Goal: Task Accomplishment & Management: Manage account settings

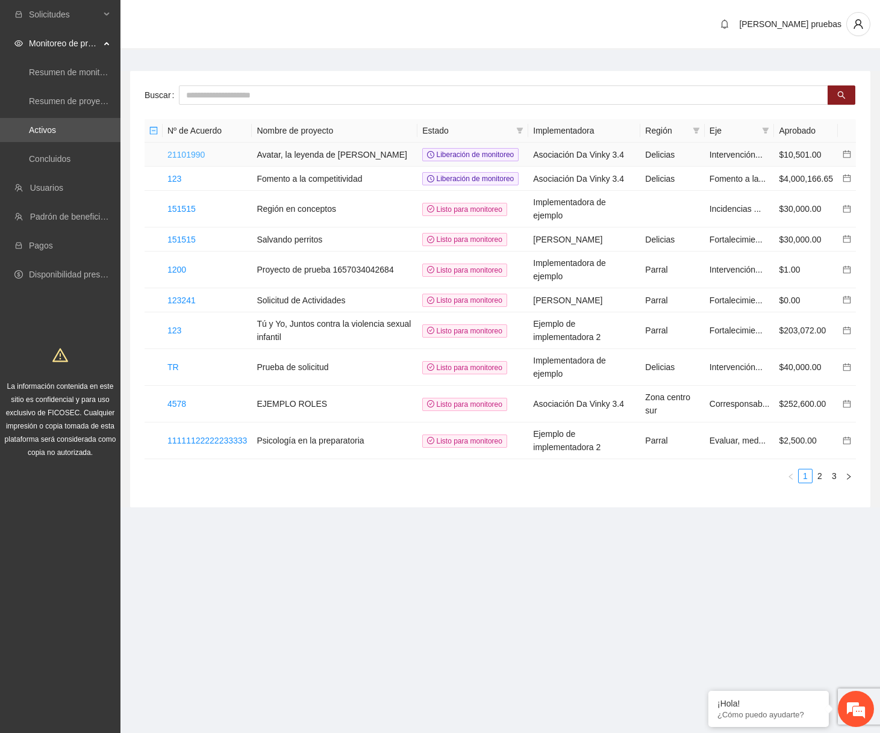
click at [196, 154] on link "21101990" at bounding box center [185, 155] width 37 height 10
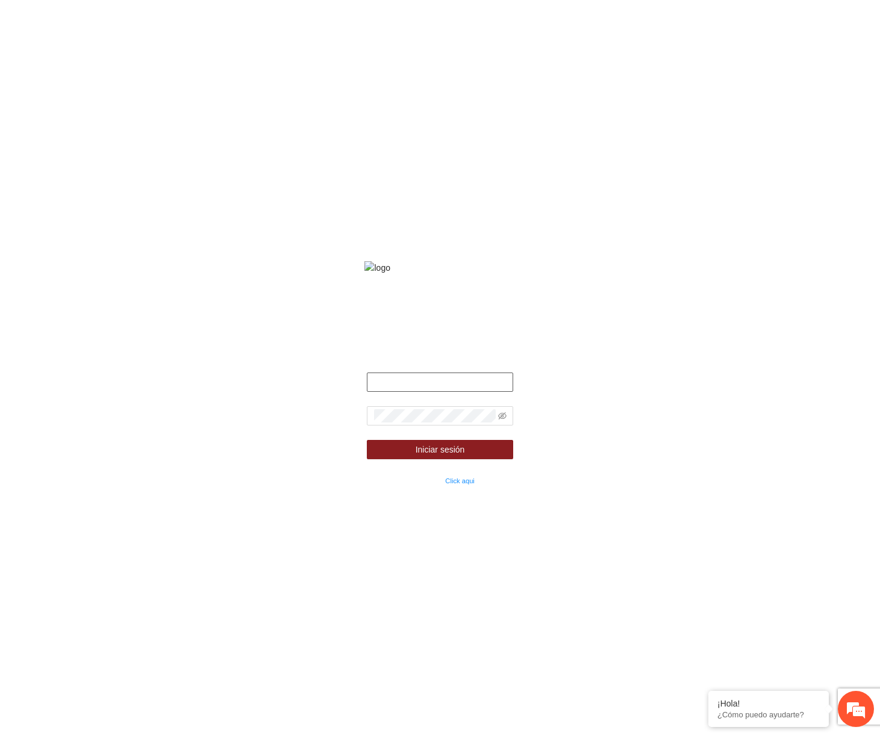
click at [479, 392] on input "text" at bounding box center [440, 382] width 146 height 19
type input "**********"
click at [502, 420] on icon "eye-invisible" at bounding box center [502, 416] width 8 height 8
click at [367, 440] on button "Iniciar sesión" at bounding box center [440, 449] width 146 height 19
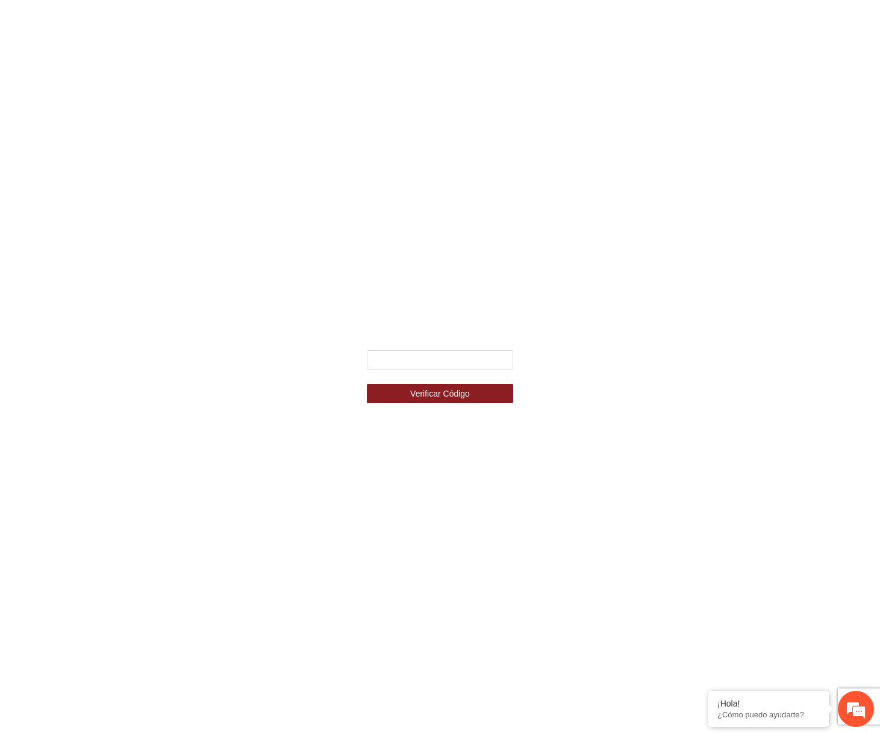
click at [446, 347] on div "Ingresa el código de seguridad que mandamos al celular +********4587 Verificar …" at bounding box center [439, 367] width 183 height 102
click at [439, 361] on input "text" at bounding box center [440, 359] width 146 height 19
type input "******"
click at [367, 384] on button "Verificar Código" at bounding box center [440, 393] width 146 height 19
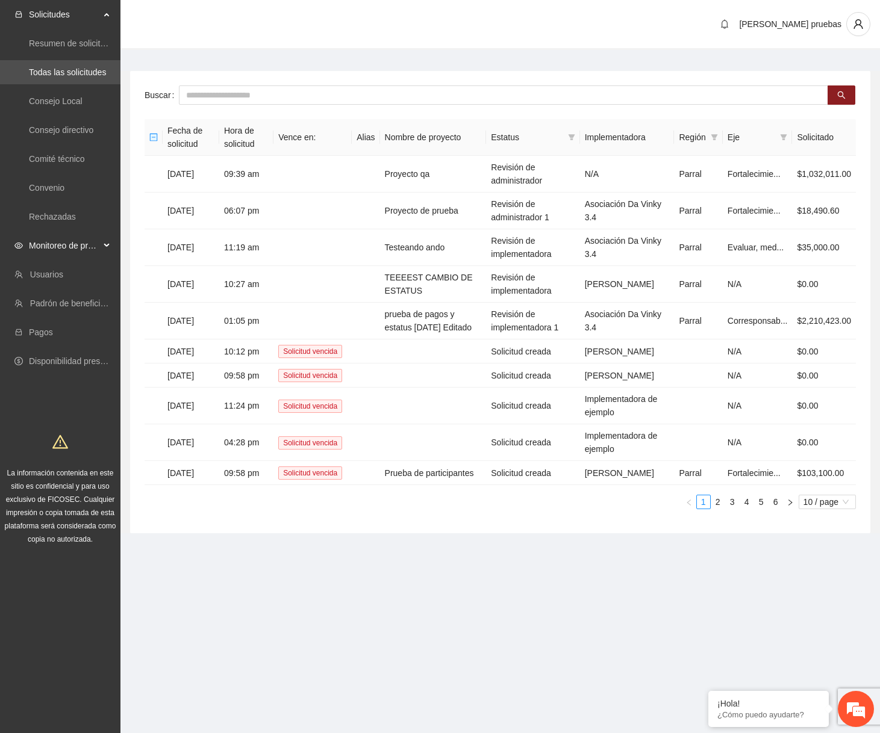
click at [100, 248] on div "Monitoreo de proyectos" at bounding box center [60, 246] width 120 height 24
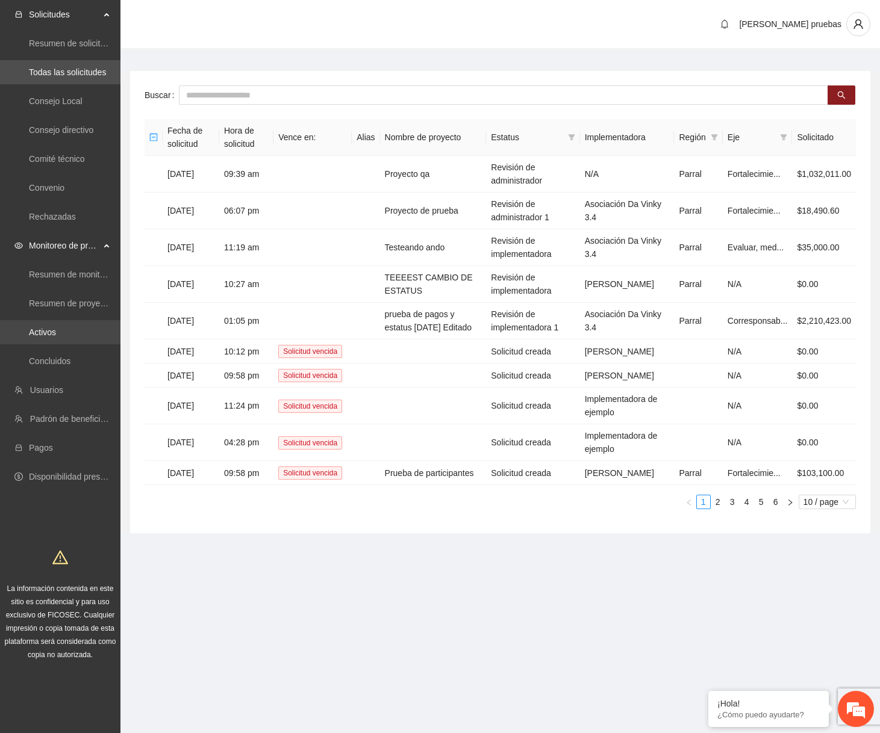
click at [56, 336] on link "Activos" at bounding box center [42, 333] width 27 height 10
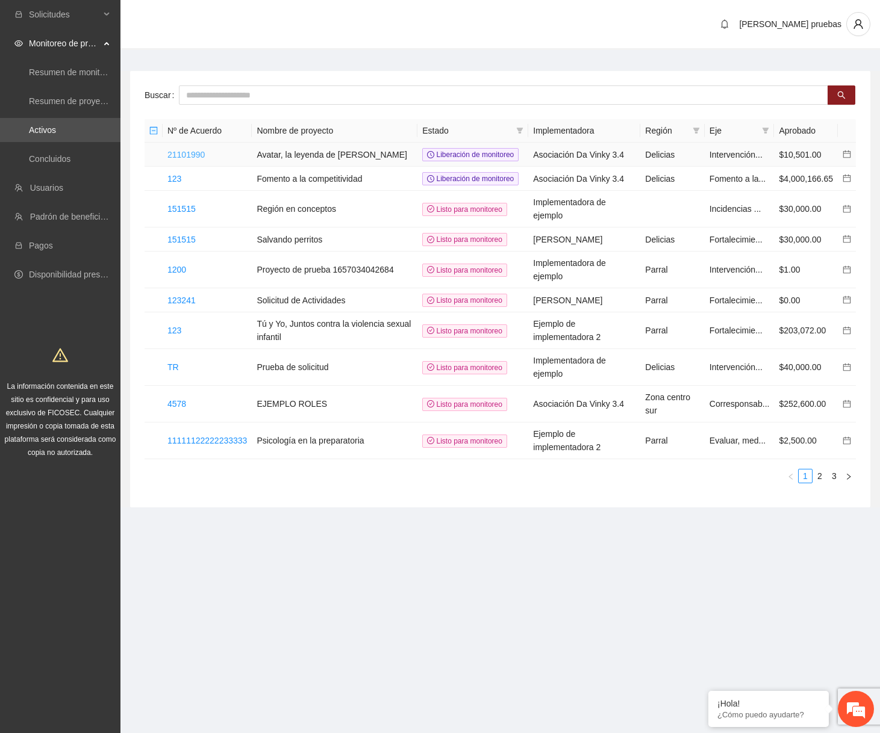
click at [198, 157] on link "21101990" at bounding box center [185, 155] width 37 height 10
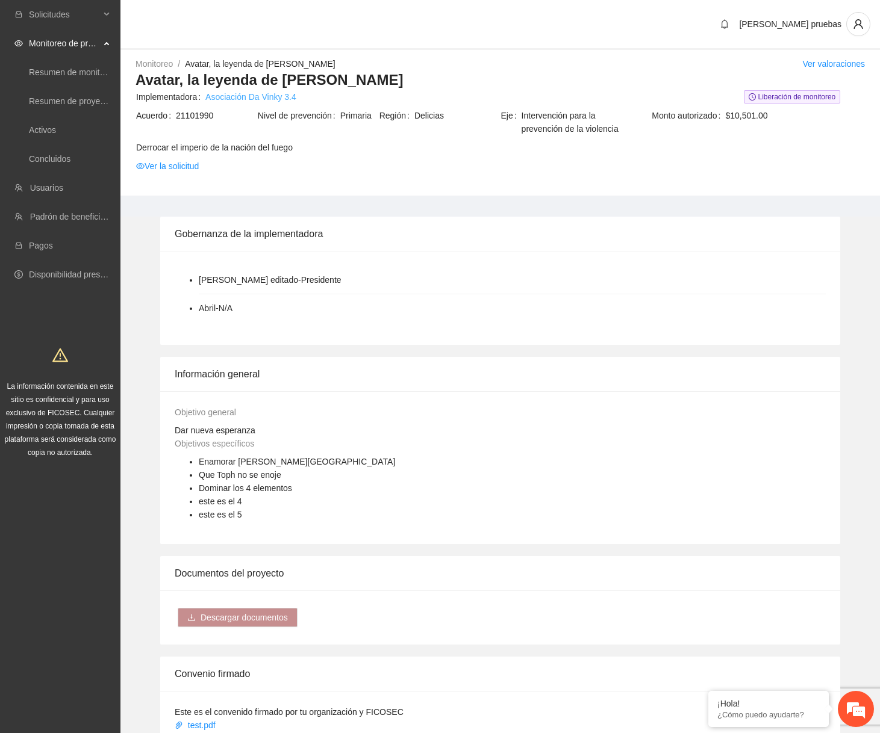
click at [264, 98] on link "Asociación Da Vinky 3.4" at bounding box center [250, 96] width 91 height 13
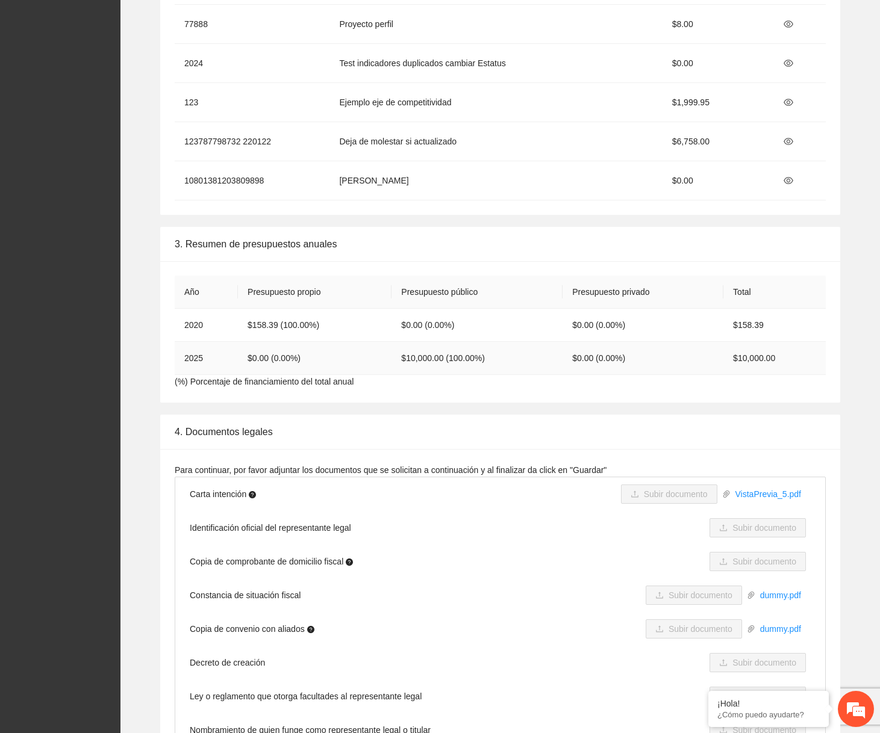
scroll to position [1549, 0]
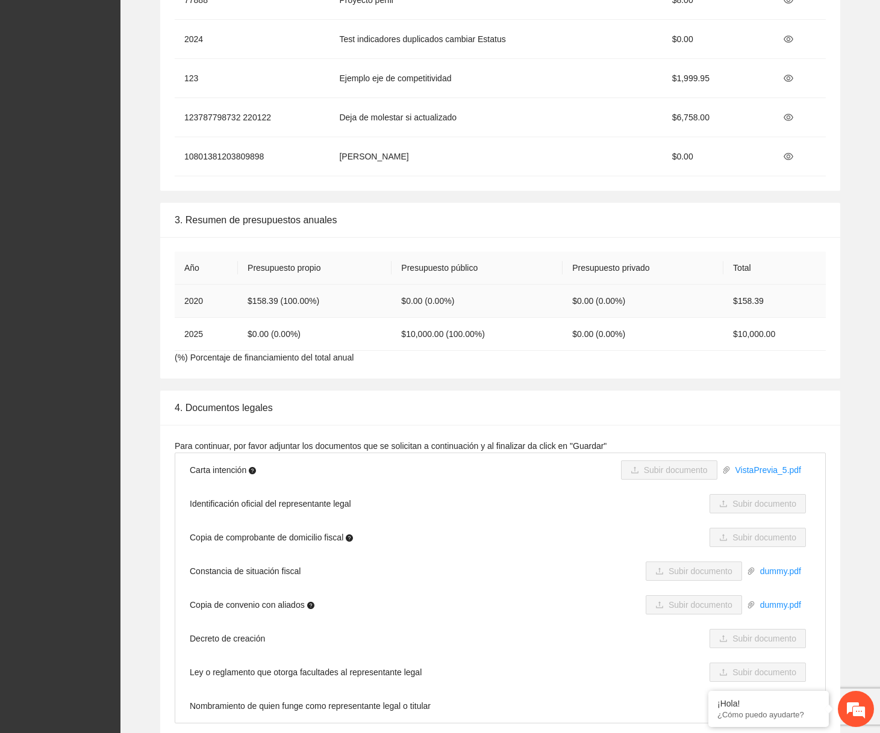
click at [756, 300] on td "$158.39" at bounding box center [774, 301] width 102 height 33
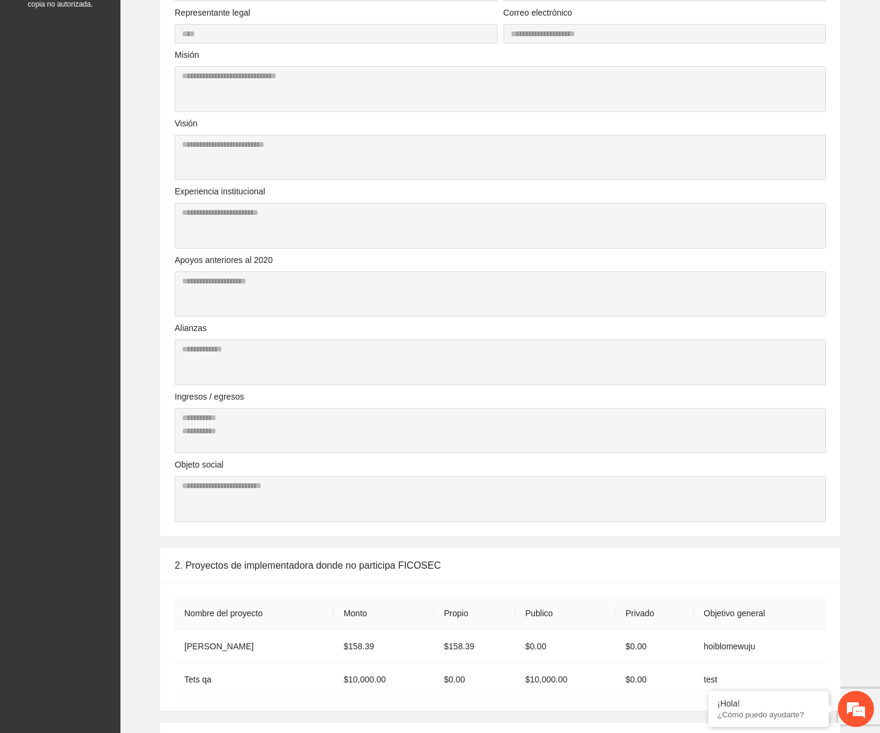
scroll to position [0, 0]
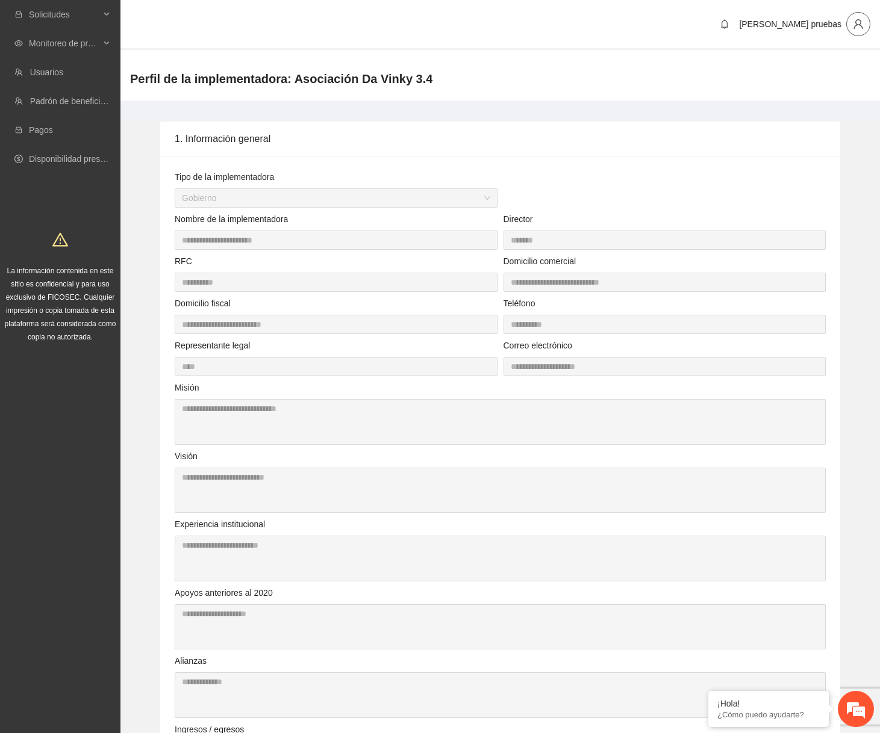
click at [860, 32] on button "button" at bounding box center [858, 24] width 24 height 24
click at [842, 66] on span "Cerrar sesión" at bounding box center [823, 68] width 76 height 13
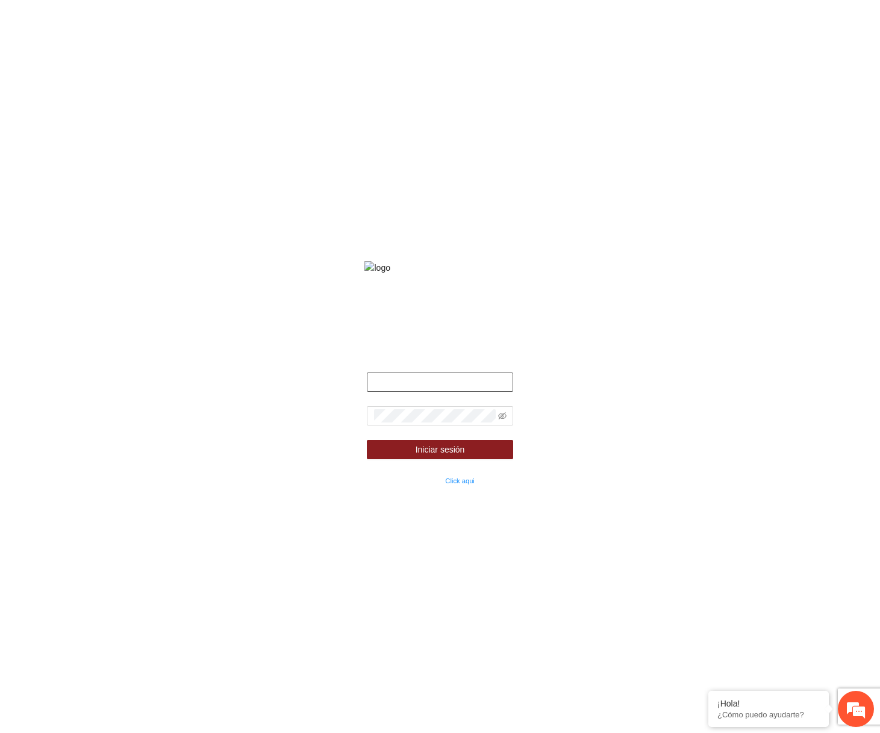
click at [459, 392] on input "text" at bounding box center [440, 382] width 146 height 19
type input "**********"
click at [502, 418] on icon "eye-invisible" at bounding box center [503, 416] width 2 height 2
click at [367, 440] on button "Iniciar sesión" at bounding box center [440, 449] width 146 height 19
